Goal: Download file/media

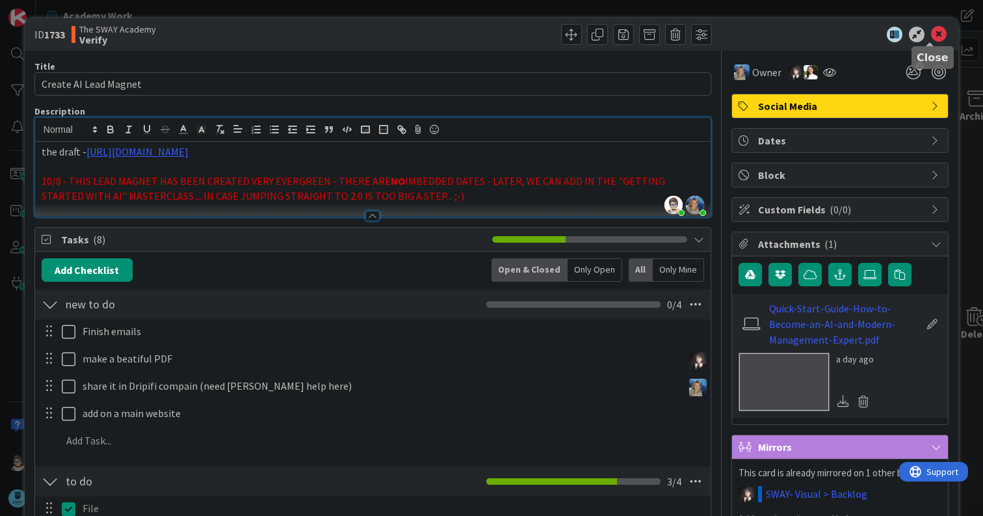
click at [931, 35] on icon at bounding box center [939, 35] width 16 height 16
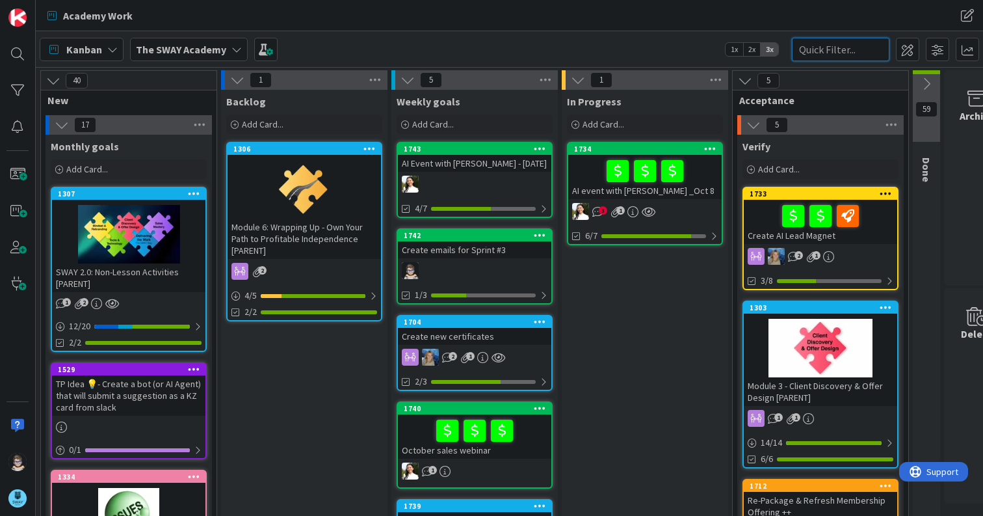
click at [831, 53] on input "text" at bounding box center [841, 49] width 98 height 23
click at [237, 50] on icon at bounding box center [236, 49] width 10 height 10
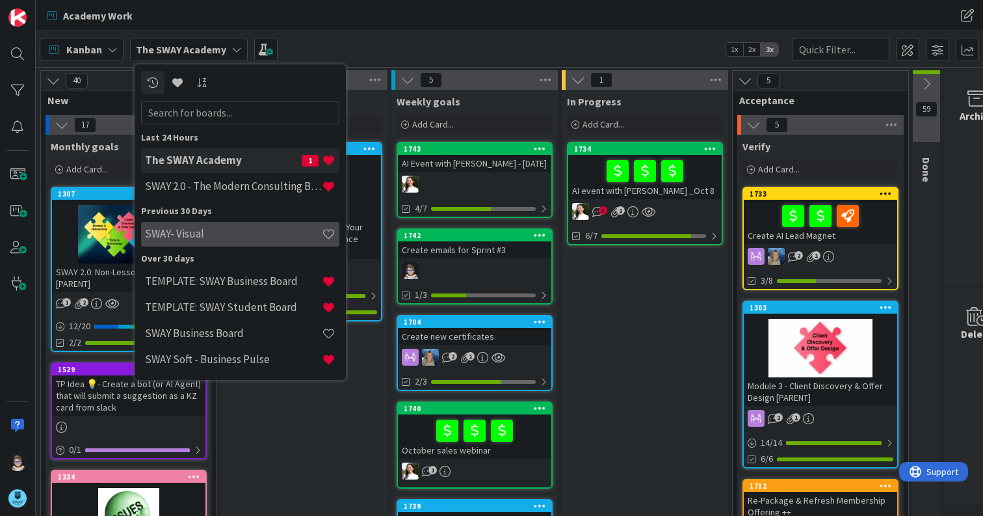
click at [202, 232] on h4 "SWAY- Visual" at bounding box center [233, 233] width 177 height 13
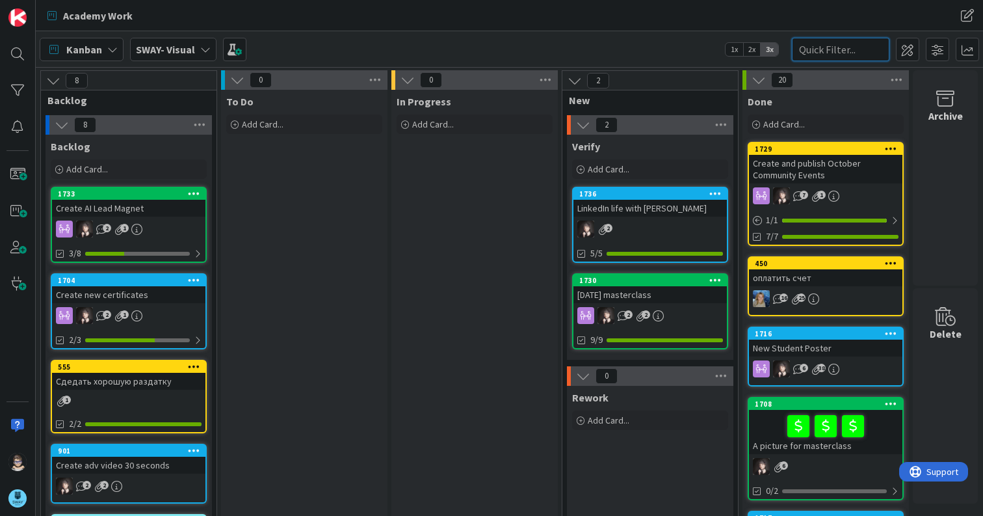
click at [849, 49] on input "text" at bounding box center [841, 49] width 98 height 23
click at [802, 403] on div "1708" at bounding box center [829, 403] width 148 height 9
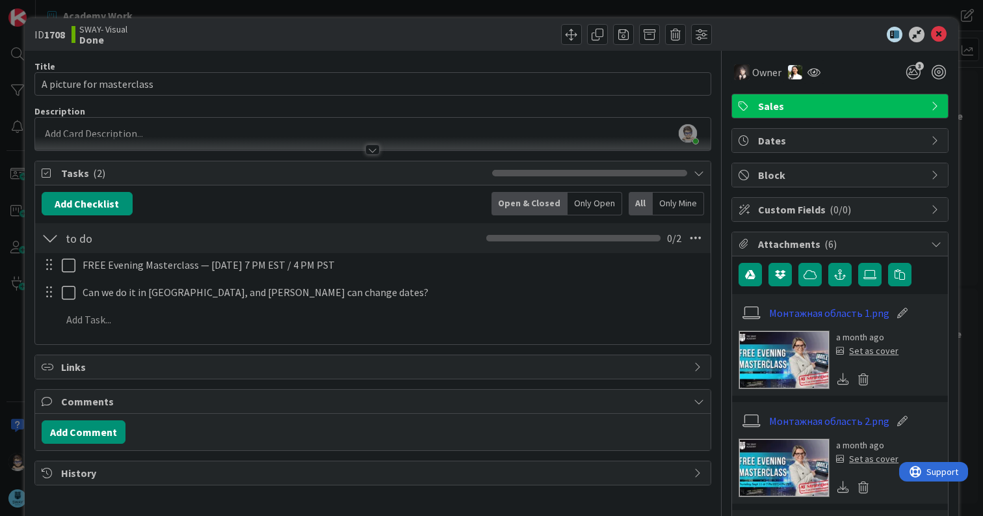
click at [754, 363] on img at bounding box center [783, 359] width 91 height 59
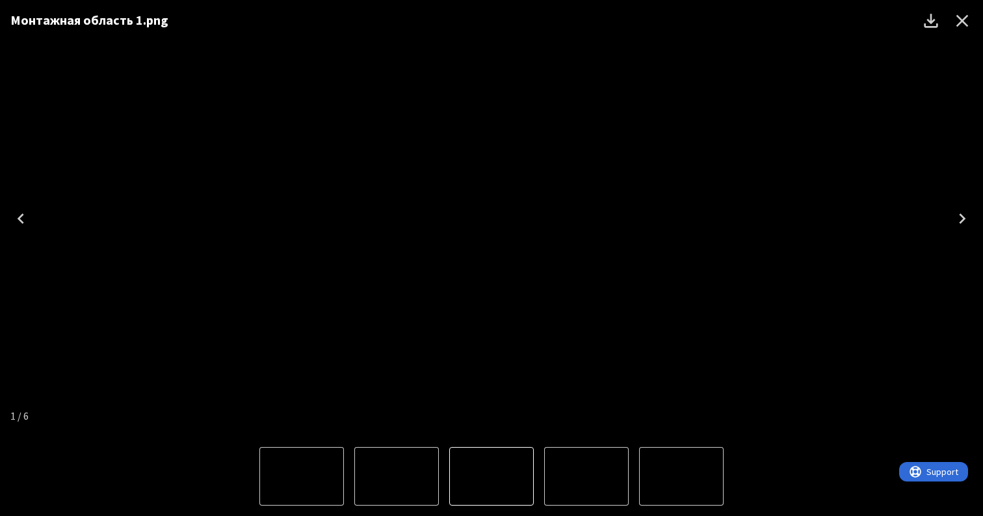
click at [302, 476] on img "5 of 6" at bounding box center [302, 476] width 0 height 0
click at [397, 476] on img "4 of 6" at bounding box center [397, 476] width 0 height 0
click at [491, 476] on img "4 of 6" at bounding box center [491, 476] width 0 height 0
click at [933, 23] on icon "Download" at bounding box center [931, 20] width 21 height 21
click at [956, 23] on icon "Close" at bounding box center [962, 20] width 21 height 21
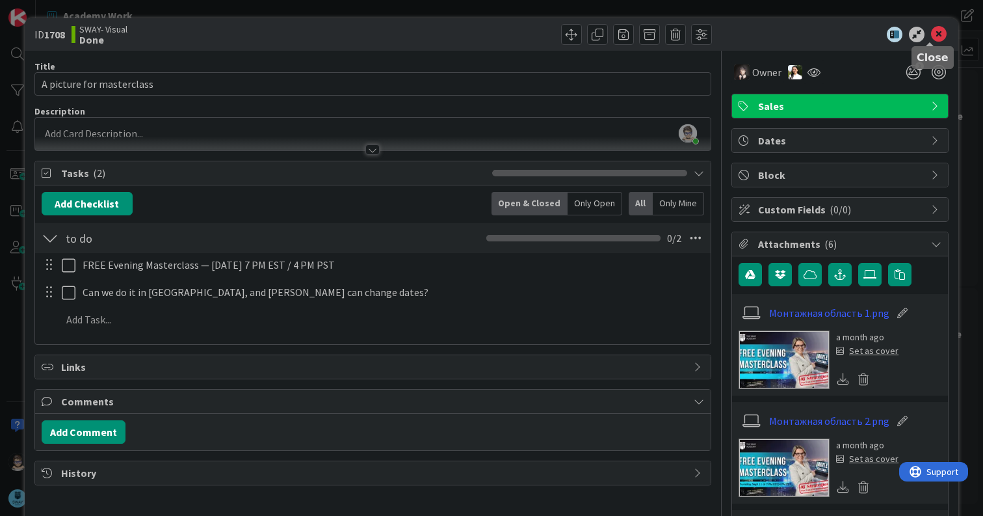
click at [931, 34] on icon at bounding box center [939, 35] width 16 height 16
